Goal: Information Seeking & Learning: Learn about a topic

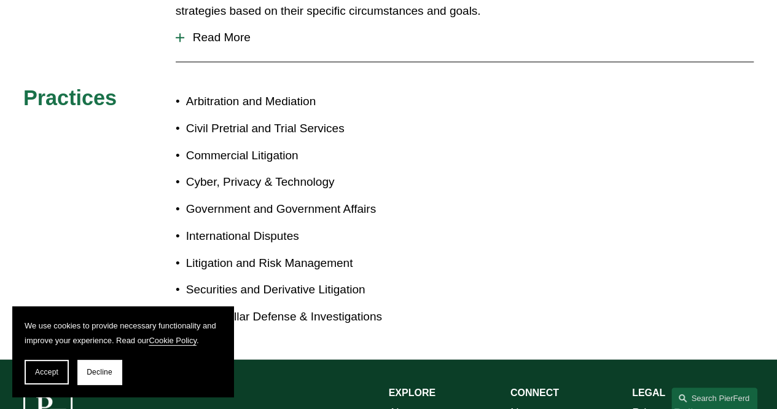
scroll to position [570, 0]
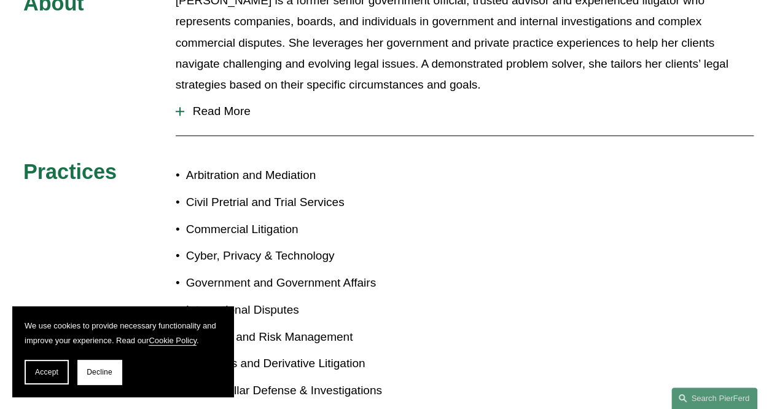
click at [213, 104] on span "Read More" at bounding box center [469, 111] width 570 height 14
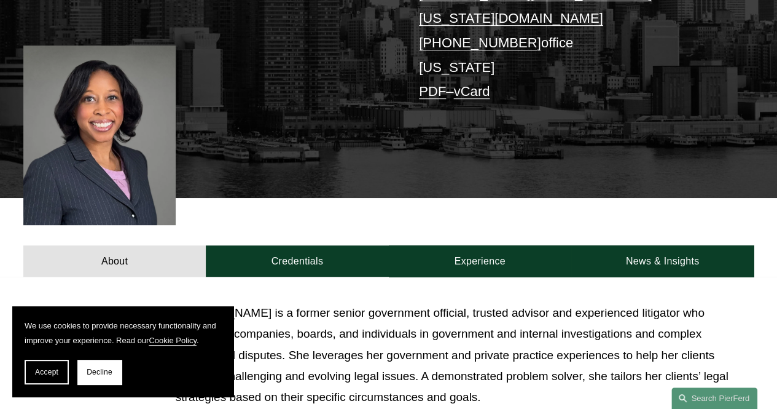
scroll to position [257, 0]
